Goal: Task Accomplishment & Management: Manage account settings

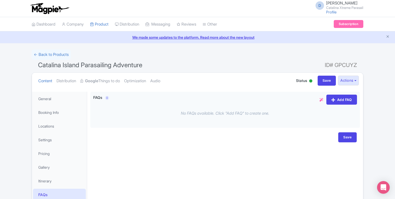
scroll to position [32, 0]
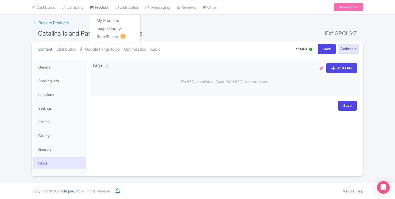
click at [108, 10] on link "Product" at bounding box center [99, 7] width 18 height 15
click at [111, 23] on link "My Products" at bounding box center [115, 21] width 50 height 8
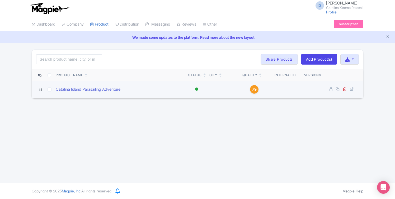
click at [256, 89] on span "79" at bounding box center [254, 90] width 4 height 6
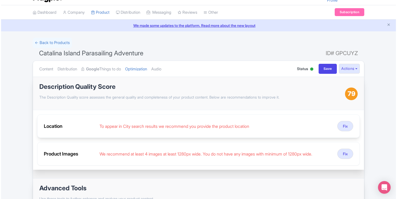
scroll to position [14, 0]
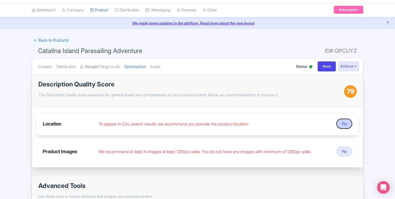
click at [339, 125] on button "Fix" at bounding box center [344, 124] width 16 height 10
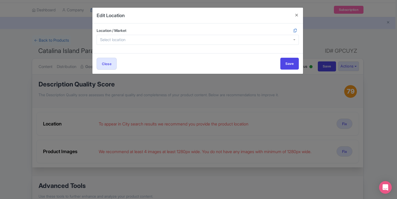
click at [240, 46] on div "Location / Market" at bounding box center [197, 38] width 211 height 30
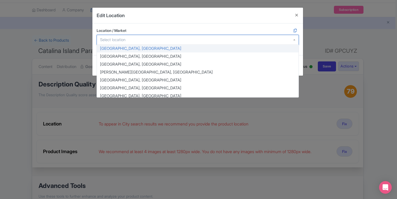
click at [239, 41] on div at bounding box center [198, 40] width 202 height 10
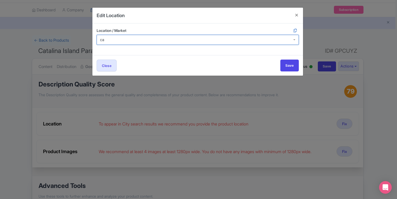
type input "c"
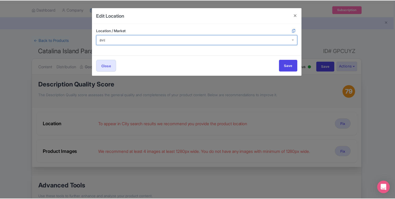
scroll to position [0, 0]
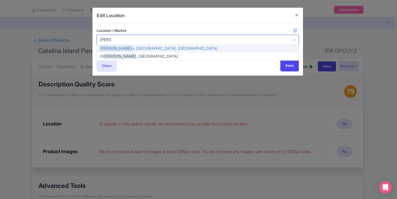
type input "avalon"
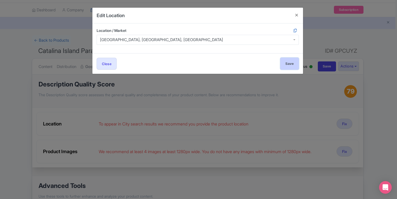
click at [282, 62] on input "Save" at bounding box center [289, 64] width 18 height 12
type input "Save"
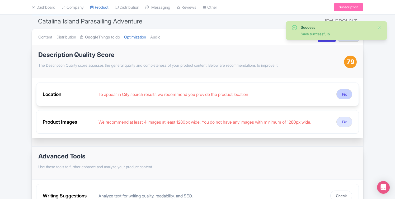
scroll to position [44, 0]
click at [343, 91] on button "Fix" at bounding box center [344, 94] width 16 height 10
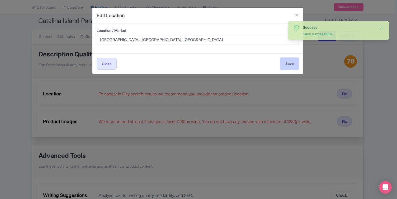
click at [288, 63] on input "Save" at bounding box center [289, 64] width 18 height 12
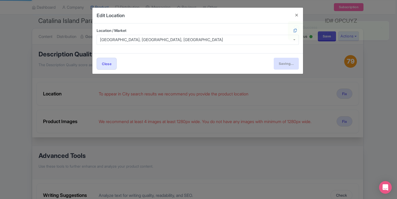
type input "Save"
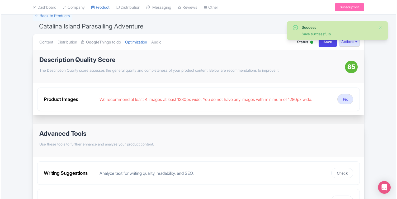
scroll to position [39, 0]
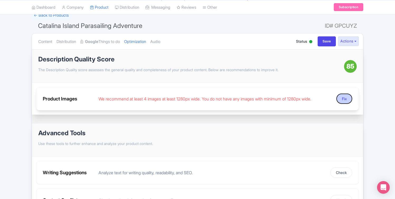
click at [346, 95] on button "Fix" at bounding box center [344, 99] width 16 height 10
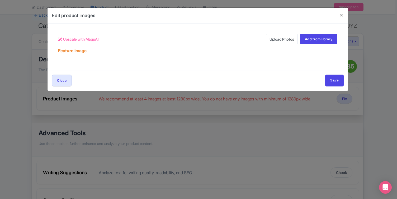
click at [81, 51] on h5 "Feature Image" at bounding box center [72, 51] width 28 height 5
click at [273, 39] on link "Upload Photos" at bounding box center [282, 39] width 32 height 10
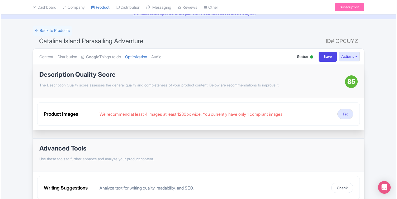
scroll to position [25, 0]
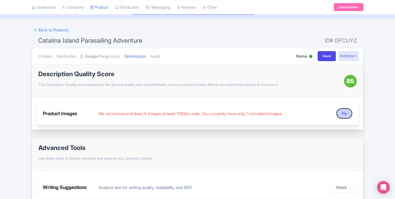
click at [339, 111] on button "Fix" at bounding box center [344, 113] width 16 height 10
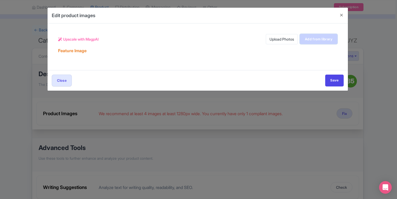
click at [324, 39] on link "Add from library" at bounding box center [318, 39] width 37 height 10
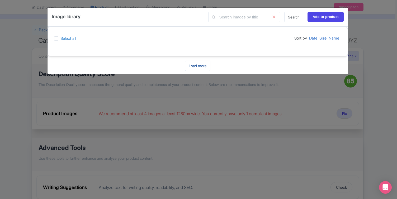
click at [193, 68] on link "Load more" at bounding box center [197, 66] width 25 height 10
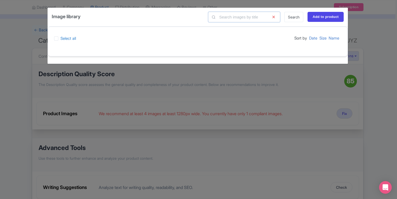
click at [260, 19] on input "text" at bounding box center [244, 17] width 72 height 10
type input "catalina"
click at [275, 87] on div "Image library catalina Search Add to product Select all Sort by Date Size Name …" at bounding box center [198, 99] width 397 height 199
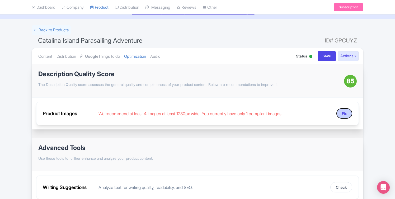
click at [340, 115] on button "Fix" at bounding box center [344, 113] width 16 height 10
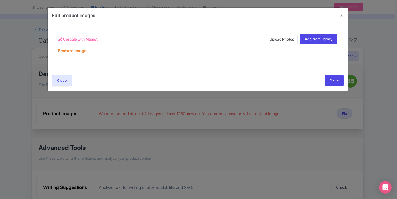
click at [282, 41] on link "Upload Photos" at bounding box center [282, 39] width 32 height 10
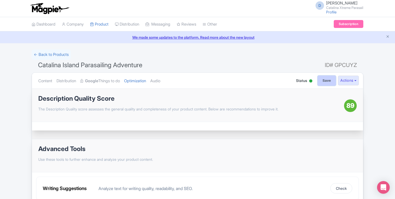
click at [327, 80] on input "Save" at bounding box center [326, 81] width 18 height 10
type input "Saving..."
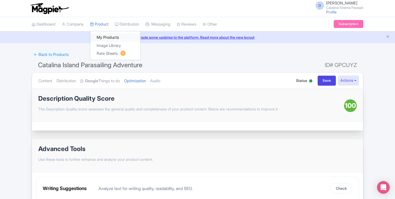
click at [112, 37] on link "My Products" at bounding box center [115, 38] width 50 height 8
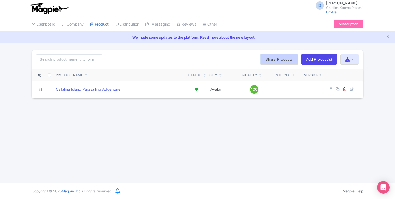
click at [287, 59] on link "Share Products" at bounding box center [278, 59] width 37 height 11
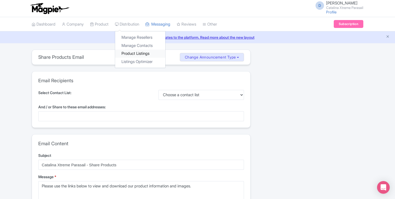
click at [136, 53] on link "Product Listings" at bounding box center [140, 54] width 50 height 8
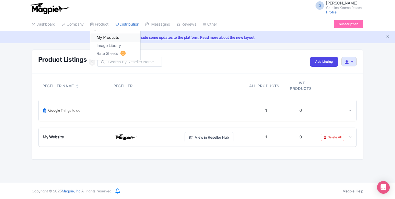
click at [112, 36] on link "My Products" at bounding box center [115, 38] width 50 height 8
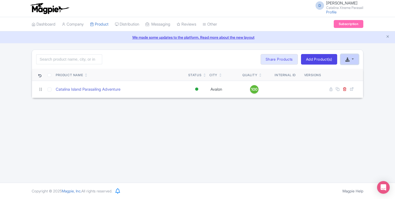
click at [352, 59] on button "button" at bounding box center [349, 59] width 18 height 11
click at [346, 117] on div "D [PERSON_NAME] [PERSON_NAME] Xtreme Parasail Profile Users Settings Sign out D…" at bounding box center [197, 91] width 395 height 183
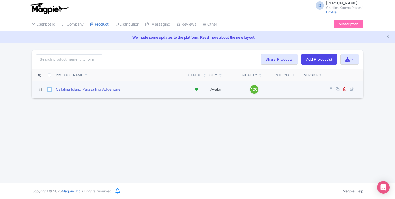
click at [49, 90] on input "checkbox" at bounding box center [49, 90] width 4 height 4
checkbox input "true"
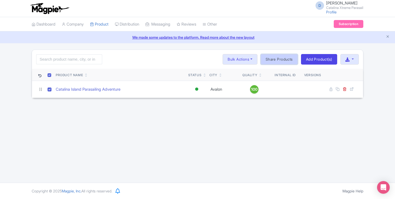
click at [284, 60] on link "Share Products" at bounding box center [278, 59] width 37 height 11
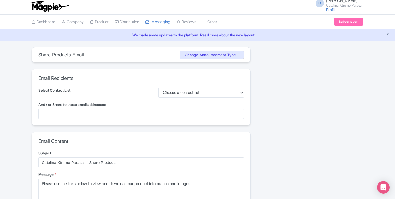
scroll to position [3, 0]
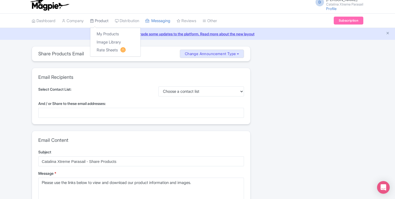
click at [103, 21] on link "Product" at bounding box center [99, 21] width 18 height 15
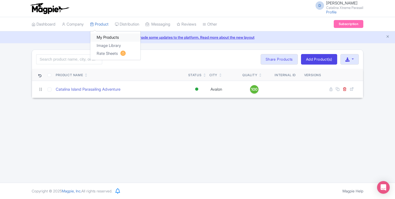
click at [108, 36] on link "My Products" at bounding box center [115, 38] width 50 height 8
click at [352, 25] on link "Subscription" at bounding box center [349, 24] width 30 height 8
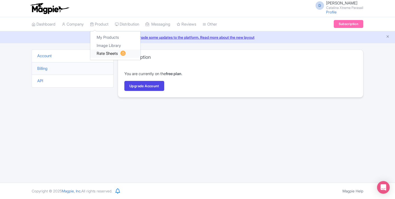
click at [111, 55] on link "Rate Sheets" at bounding box center [115, 54] width 50 height 8
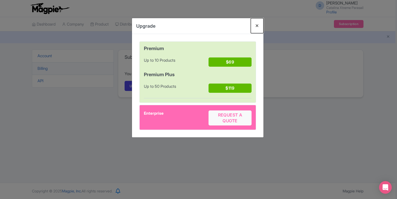
click at [255, 26] on button "Close" at bounding box center [257, 25] width 13 height 15
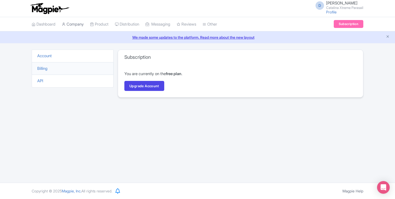
click at [72, 25] on link "Company" at bounding box center [73, 24] width 22 height 15
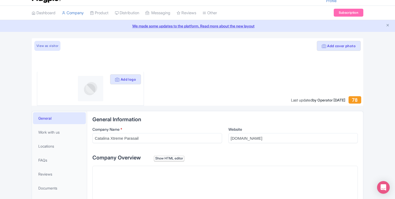
scroll to position [12, 0]
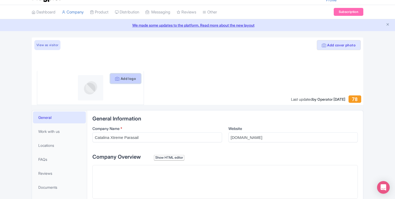
click at [127, 78] on button "Add logo" at bounding box center [125, 79] width 31 height 10
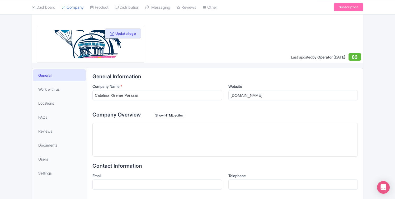
scroll to position [83, 0]
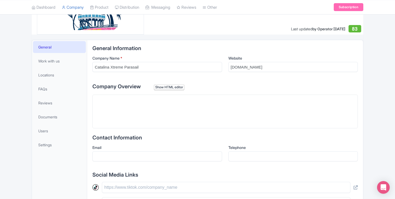
click at [145, 115] on trix-editor at bounding box center [224, 112] width 265 height 34
paste trix-editor "<div>For Catalina Island parasailing rides, you won't find a better choice than…"
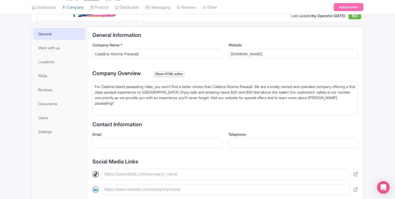
scroll to position [97, 0]
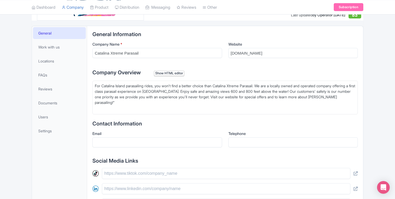
click at [137, 101] on div "For Catalina Island parasailing rides, you won't find a better choice than Cata…" at bounding box center [225, 94] width 260 height 22
type trix-editor "<div>For Catalina Island parasailing rides, you won't find a better choice than…"
click at [125, 142] on input "Email" at bounding box center [157, 142] width 130 height 10
type input "[EMAIL_ADDRESS][DOMAIN_NAME]"
click at [245, 138] on input "Telephone" at bounding box center [293, 142] width 130 height 10
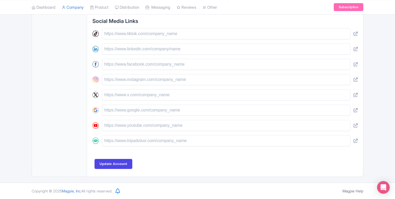
scroll to position [231, 0]
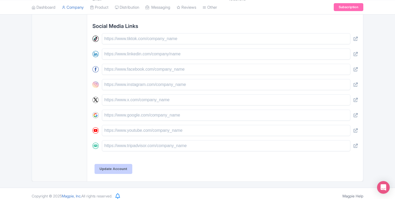
type input "[PHONE_NUMBER]"
click at [123, 170] on input "Update Account" at bounding box center [113, 169] width 38 height 10
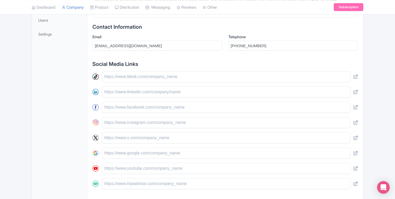
scroll to position [197, 0]
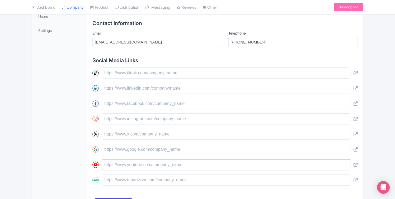
click at [184, 165] on input "text" at bounding box center [226, 164] width 248 height 11
paste input "[URL][DOMAIN_NAME]"
type input "[URL][DOMAIN_NAME]"
click at [184, 74] on input "text" at bounding box center [226, 73] width 248 height 11
paste input "[URL][DOMAIN_NAME]"
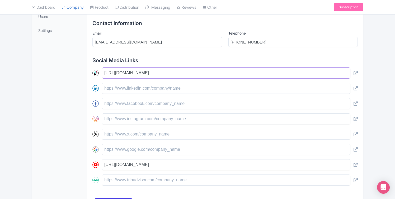
type input "[URL][DOMAIN_NAME]"
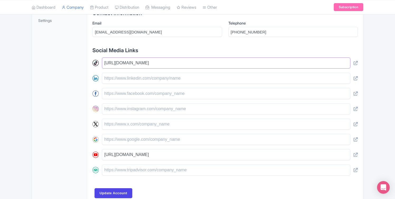
scroll to position [208, 0]
click at [168, 108] on input "text" at bounding box center [226, 108] width 248 height 11
paste input "[URL][DOMAIN_NAME]"
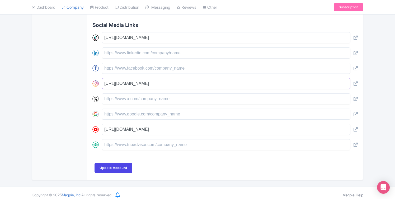
scroll to position [236, 0]
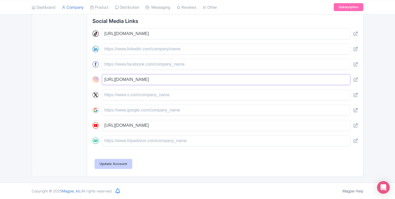
type input "[URL][DOMAIN_NAME]"
click at [123, 165] on input "Update Account" at bounding box center [113, 164] width 38 height 10
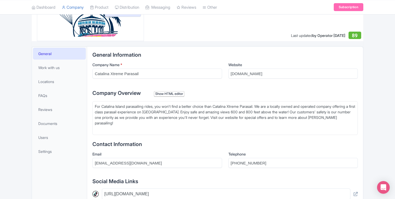
scroll to position [77, 0]
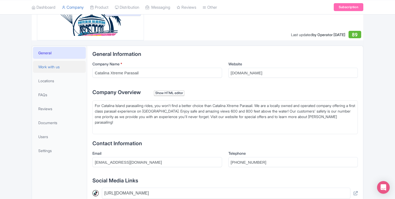
click at [63, 69] on link "Work with us" at bounding box center [59, 67] width 53 height 12
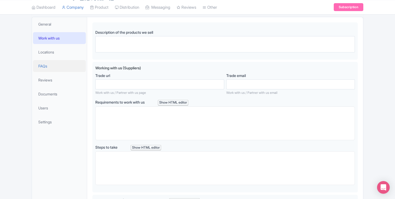
scroll to position [106, 0]
click at [74, 91] on link "Documents" at bounding box center [59, 94] width 53 height 12
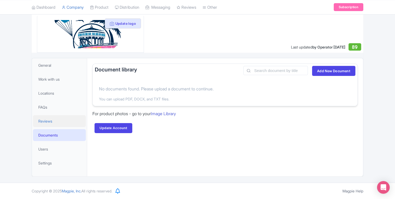
click at [63, 121] on link "Reviews" at bounding box center [59, 121] width 53 height 12
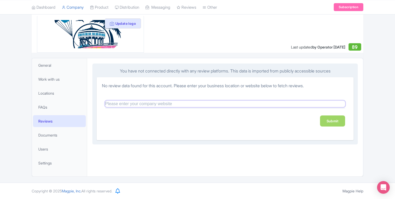
click at [125, 103] on input "text" at bounding box center [225, 104] width 240 height 6
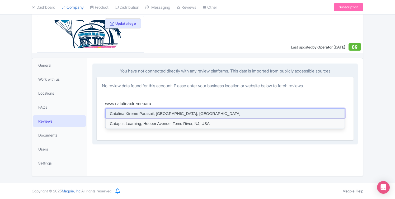
click at [144, 111] on input at bounding box center [224, 113] width 239 height 10
type input "Catalina Xtreme Parasail, Crescent Avenue, Avalon, CA, USA"
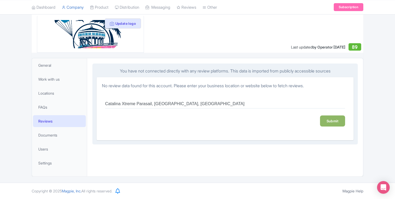
click at [328, 122] on link "Submit" at bounding box center [332, 121] width 25 height 11
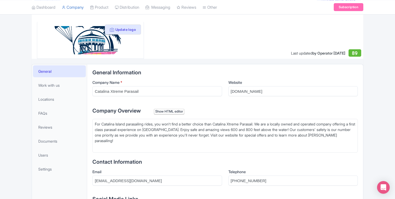
scroll to position [47, 0]
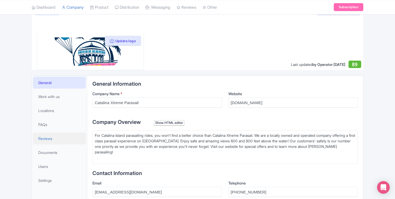
click at [54, 138] on link "Reviews" at bounding box center [59, 139] width 53 height 12
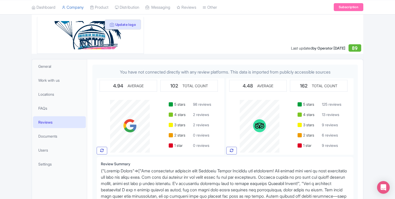
scroll to position [64, 0]
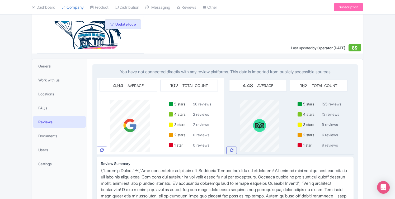
click at [328, 145] on span "9 reviews" at bounding box center [329, 145] width 19 height 9
click at [329, 128] on span "9 reviews" at bounding box center [329, 124] width 19 height 9
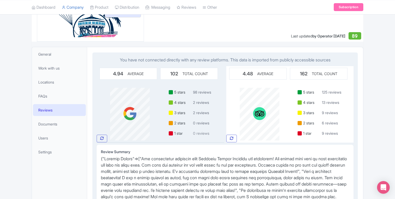
scroll to position [0, 0]
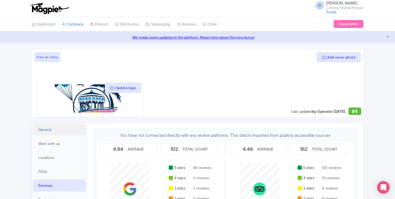
click at [71, 130] on link "General" at bounding box center [59, 130] width 53 height 12
